Goal: Book appointment/travel/reservation

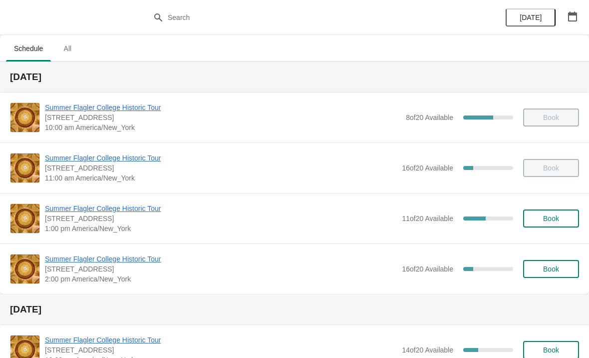
click at [547, 276] on button "Book" at bounding box center [552, 269] width 56 height 18
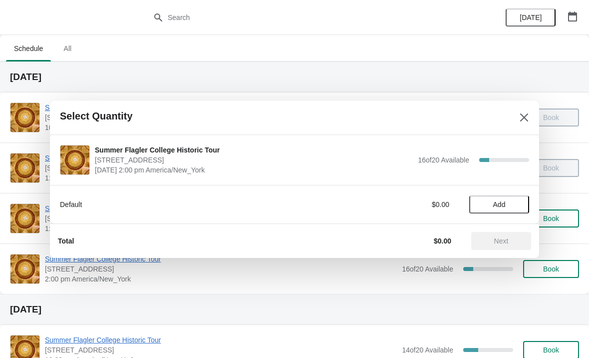
click at [505, 204] on span "Add" at bounding box center [500, 204] width 12 height 8
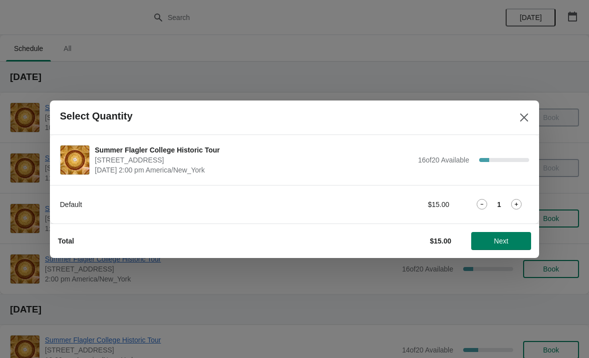
click at [517, 202] on icon at bounding box center [517, 204] width 10 height 10
click at [501, 243] on span "Next" at bounding box center [502, 241] width 14 height 8
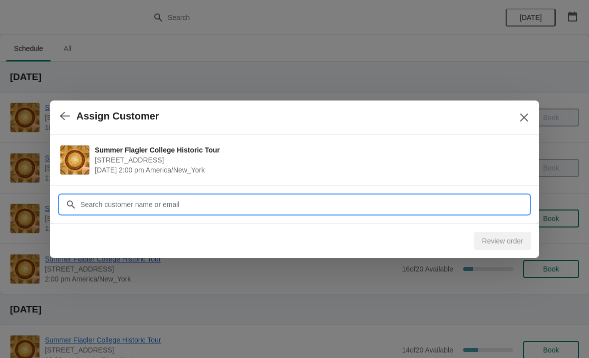
click at [421, 202] on input "Customer" at bounding box center [305, 204] width 450 height 18
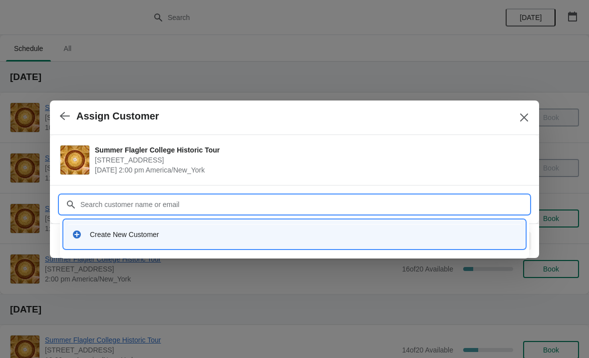
click at [175, 247] on div "Create New Customer" at bounding box center [295, 234] width 462 height 28
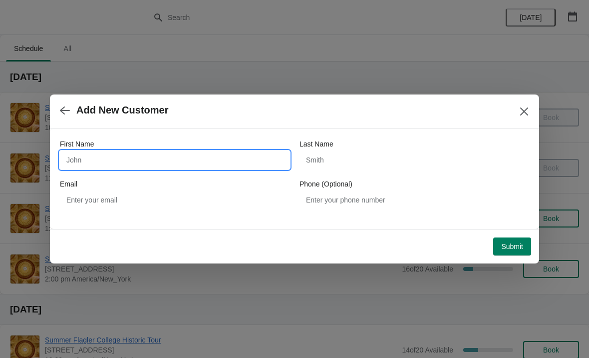
click at [120, 160] on input "First Name" at bounding box center [175, 160] width 230 height 18
type input "H"
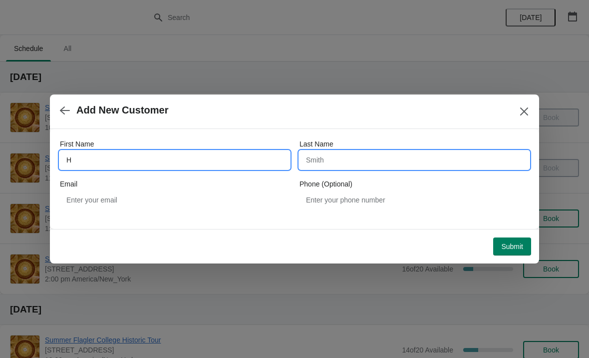
click at [339, 161] on input "Last Name" at bounding box center [415, 160] width 230 height 18
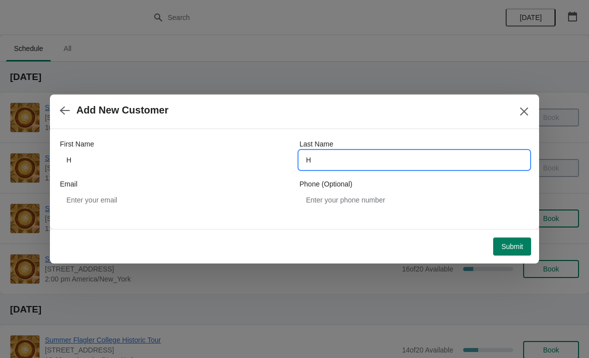
type input "H"
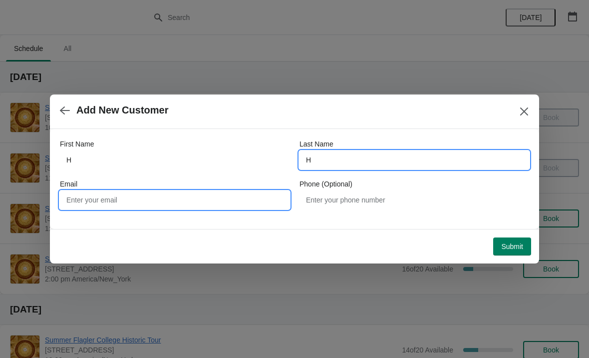
click at [141, 208] on input "Email" at bounding box center [175, 200] width 230 height 18
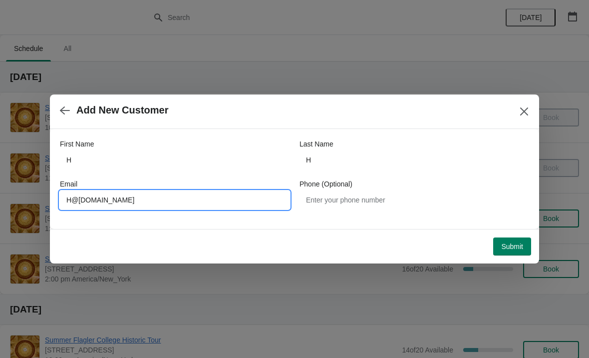
type input "H@gmail.com"
click at [525, 243] on button "Submit" at bounding box center [513, 246] width 38 height 18
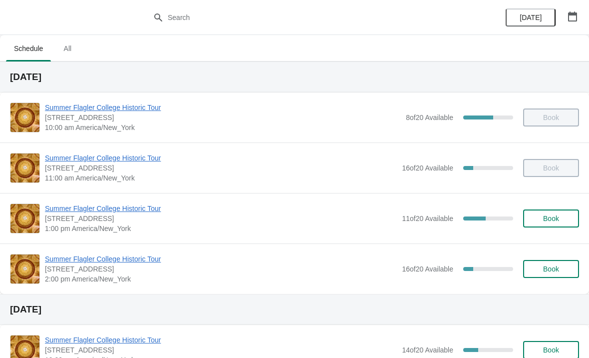
click at [563, 273] on button "Book" at bounding box center [552, 269] width 56 height 18
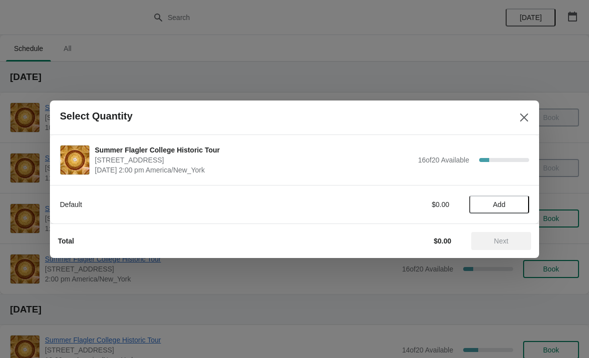
click at [507, 208] on span "Add" at bounding box center [500, 204] width 42 height 8
click at [520, 207] on icon at bounding box center [517, 204] width 10 height 10
click at [517, 243] on span "Next" at bounding box center [502, 241] width 44 height 8
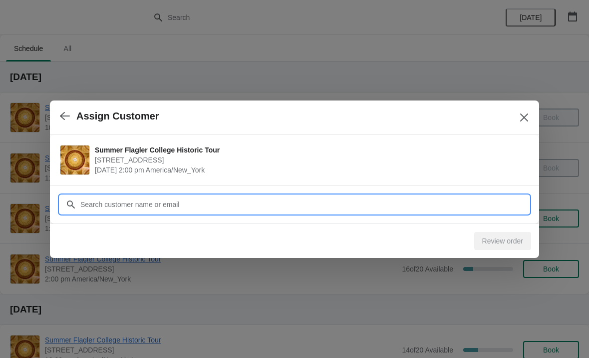
click at [236, 204] on input "Customer" at bounding box center [305, 204] width 450 height 18
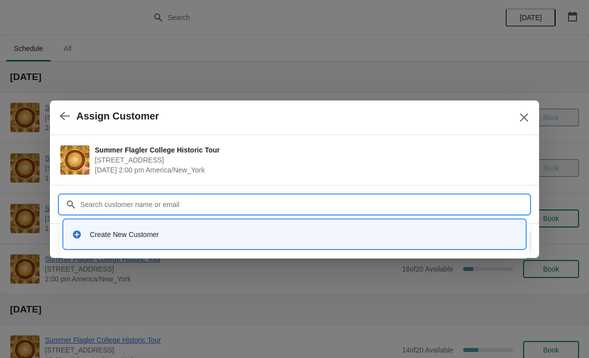
click at [154, 239] on div "Create New Customer" at bounding box center [304, 234] width 428 height 10
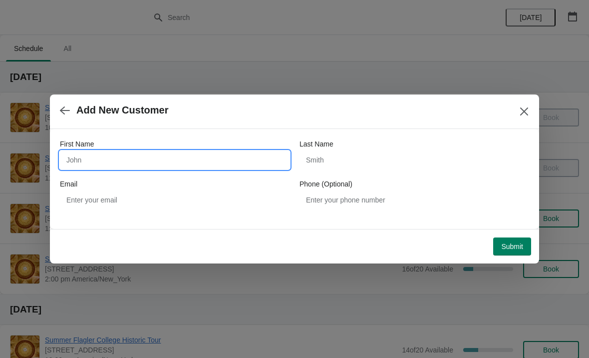
click at [173, 153] on input "First Name" at bounding box center [175, 160] width 230 height 18
type input "[PERSON_NAME]"
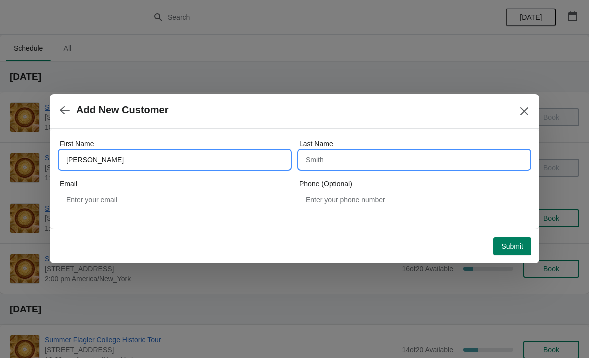
click at [357, 165] on input "Last Name" at bounding box center [415, 160] width 230 height 18
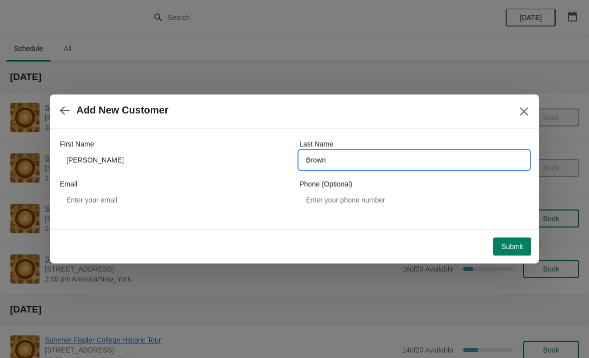
type input "Brown"
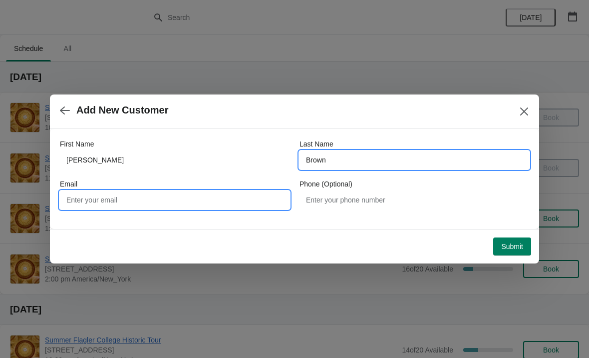
click at [158, 199] on input "Email" at bounding box center [175, 200] width 230 height 18
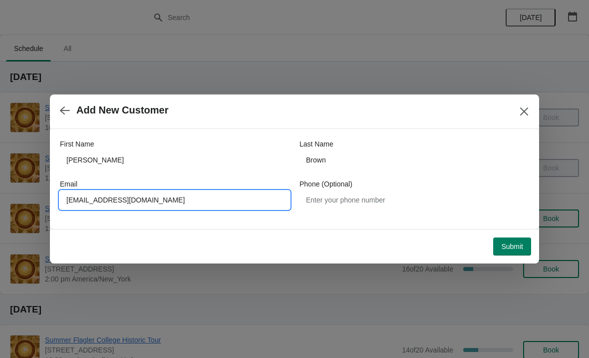
type input "[EMAIL_ADDRESS][DOMAIN_NAME]"
click at [523, 250] on span "Submit" at bounding box center [513, 246] width 22 height 8
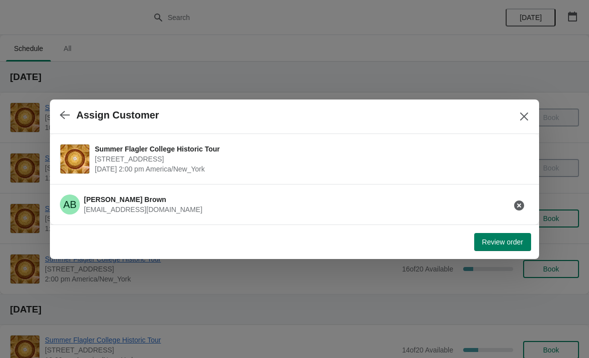
click at [497, 242] on span "Review order" at bounding box center [503, 242] width 41 height 8
